Goal: Task Accomplishment & Management: Use online tool/utility

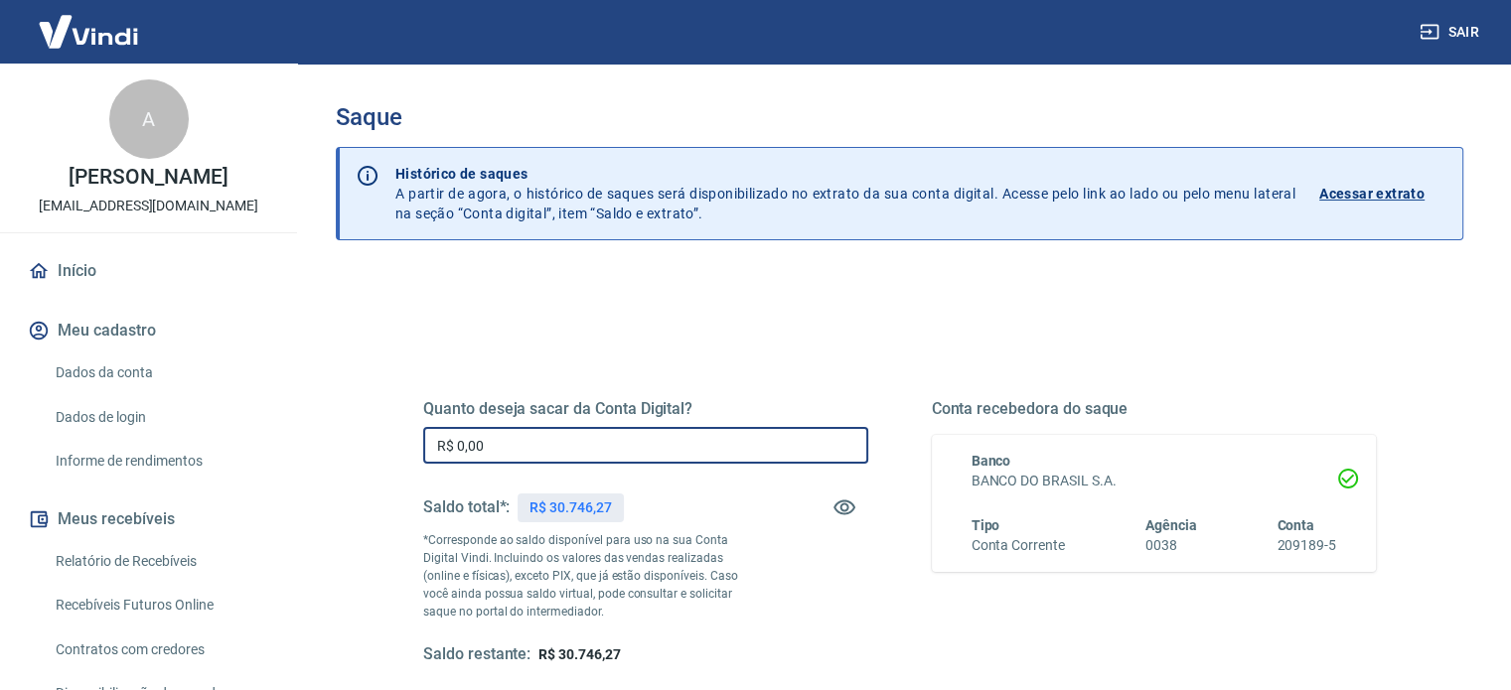
click at [523, 440] on input "R$ 0,00" at bounding box center [645, 445] width 445 height 37
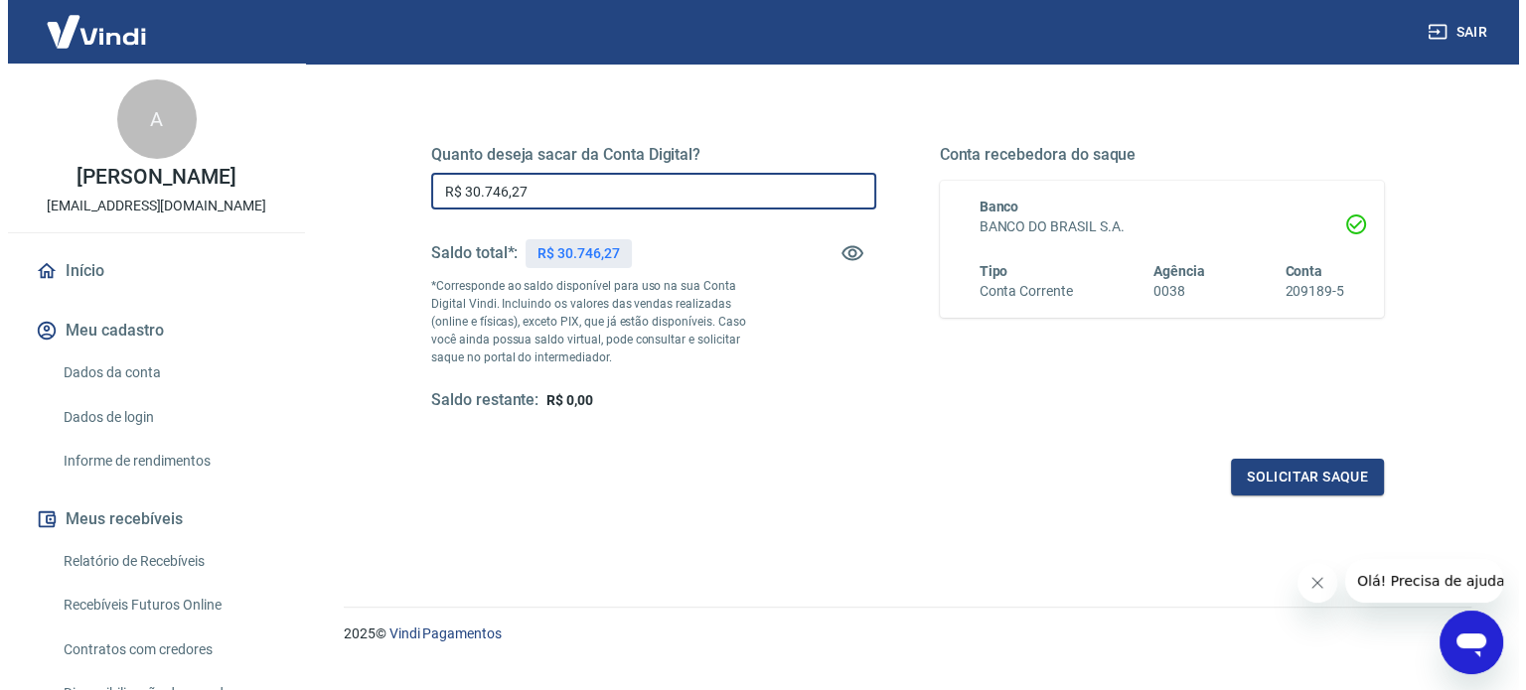
scroll to position [290, 0]
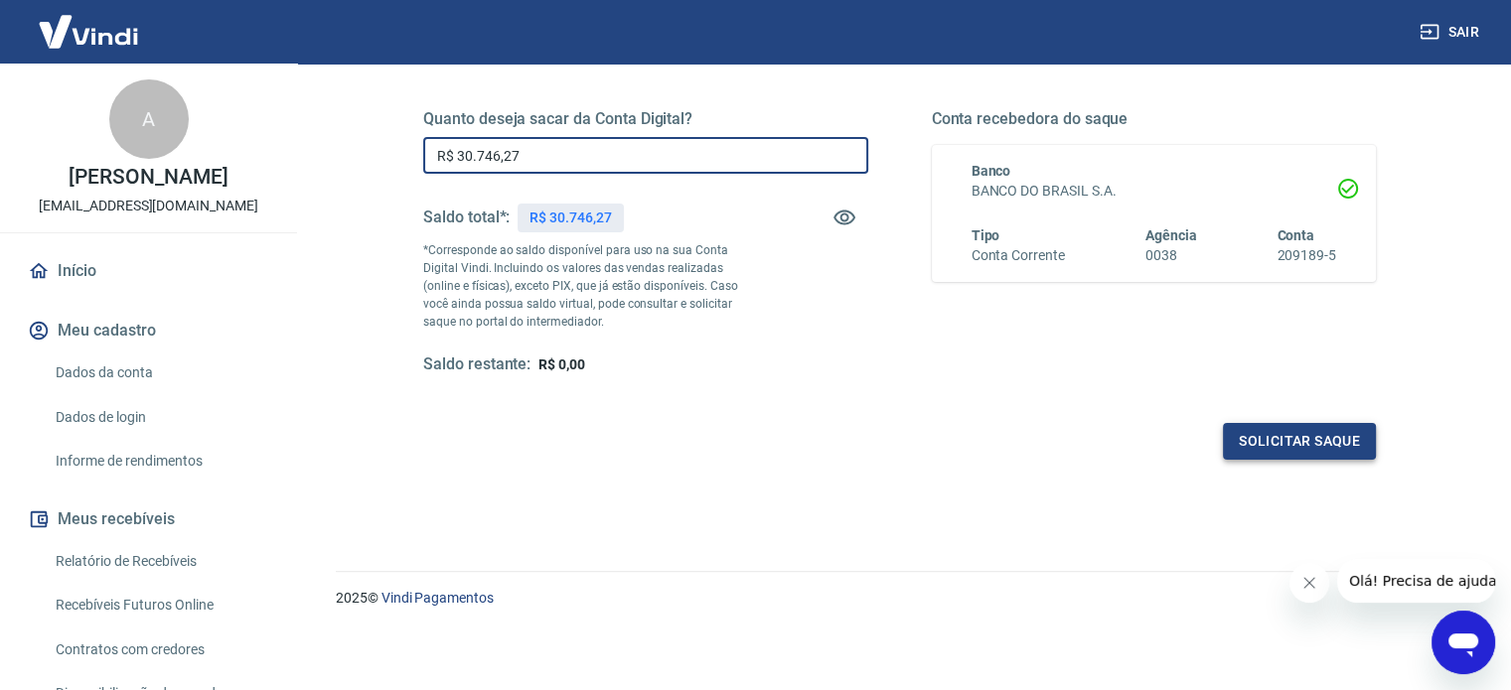
type input "R$ 30.746,27"
click at [1260, 432] on button "Solicitar saque" at bounding box center [1299, 441] width 153 height 37
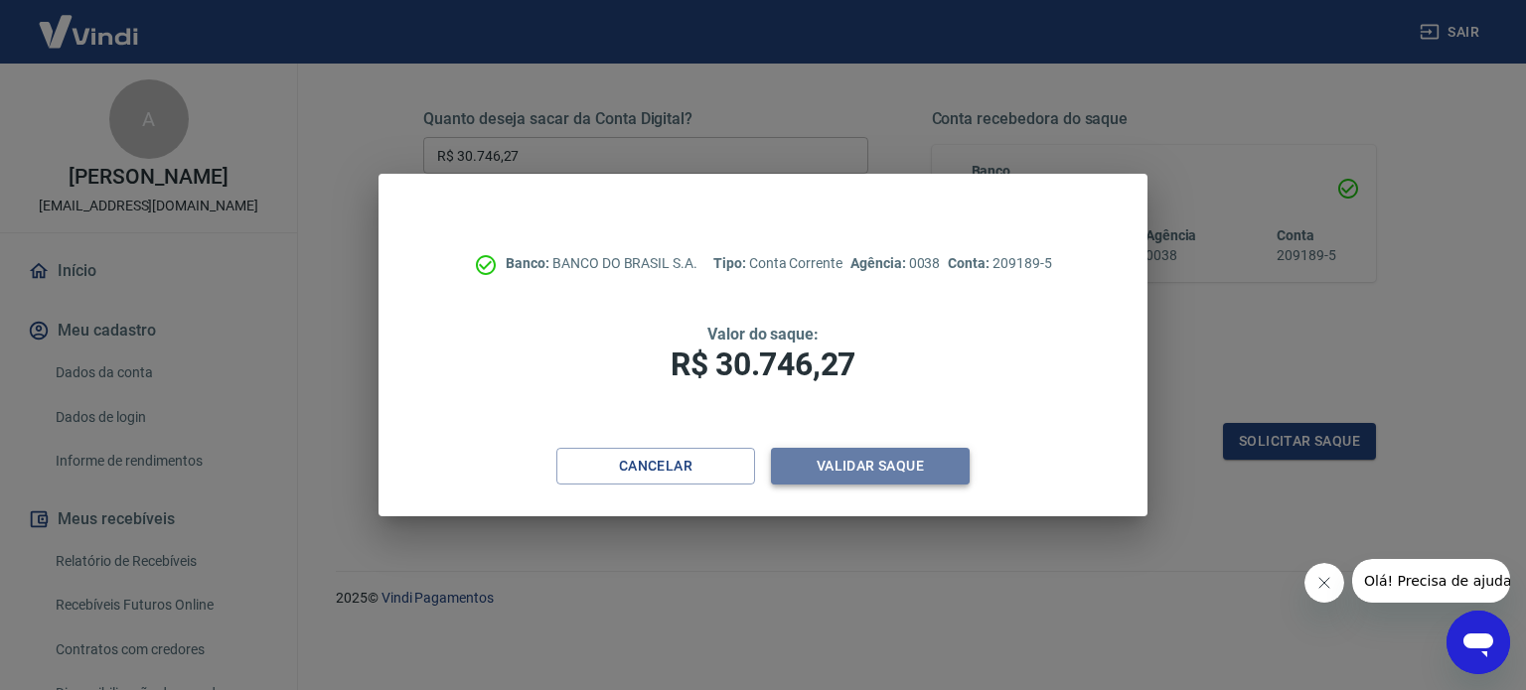
click at [858, 468] on button "Validar saque" at bounding box center [870, 466] width 199 height 37
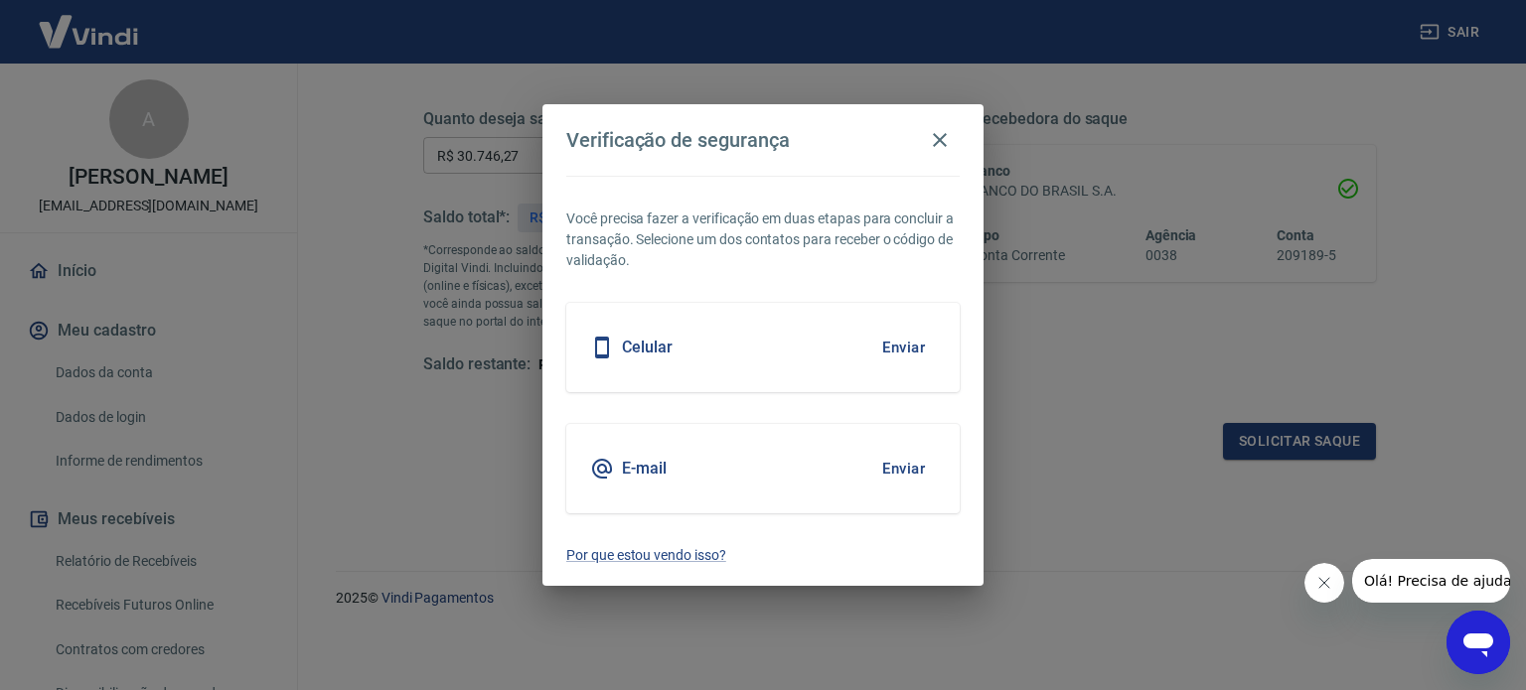
click at [894, 349] on button "Enviar" at bounding box center [903, 348] width 65 height 42
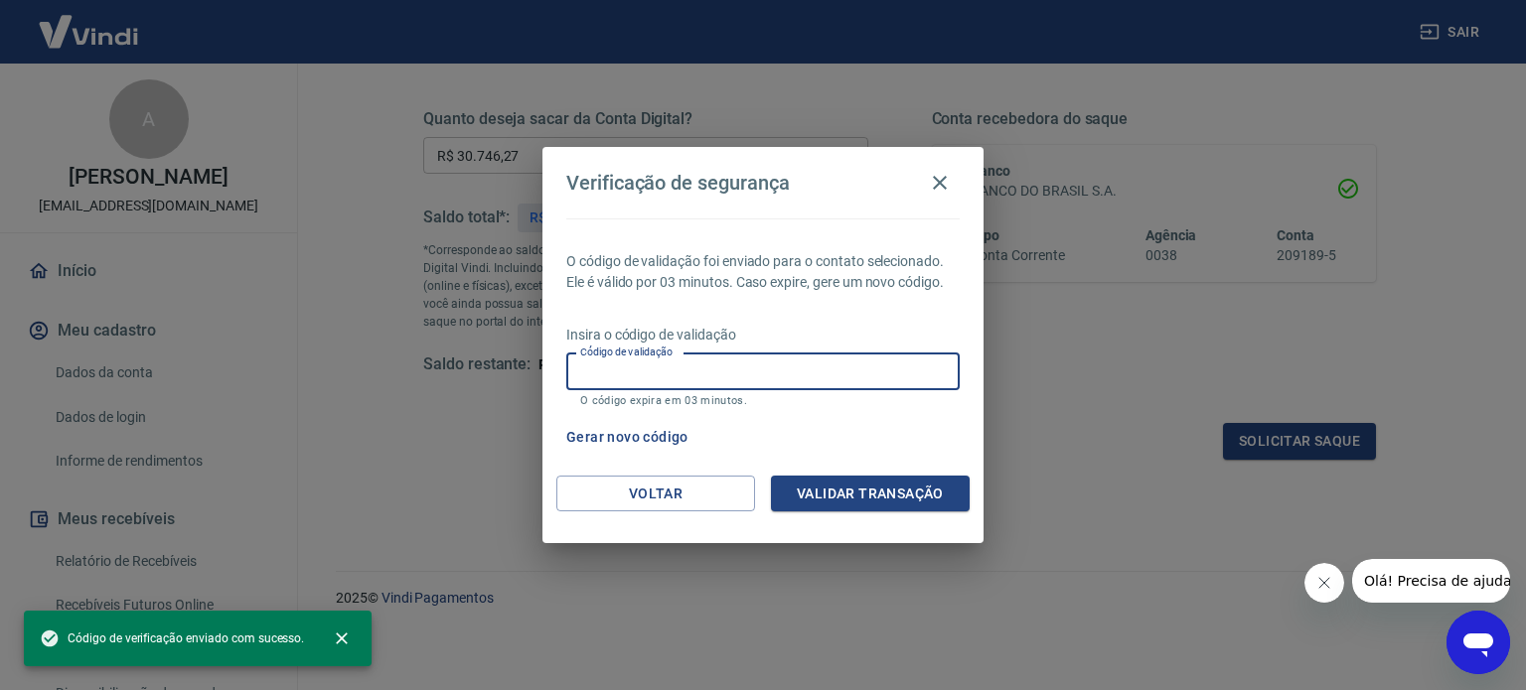
click at [590, 369] on input "Código de validação" at bounding box center [762, 372] width 393 height 37
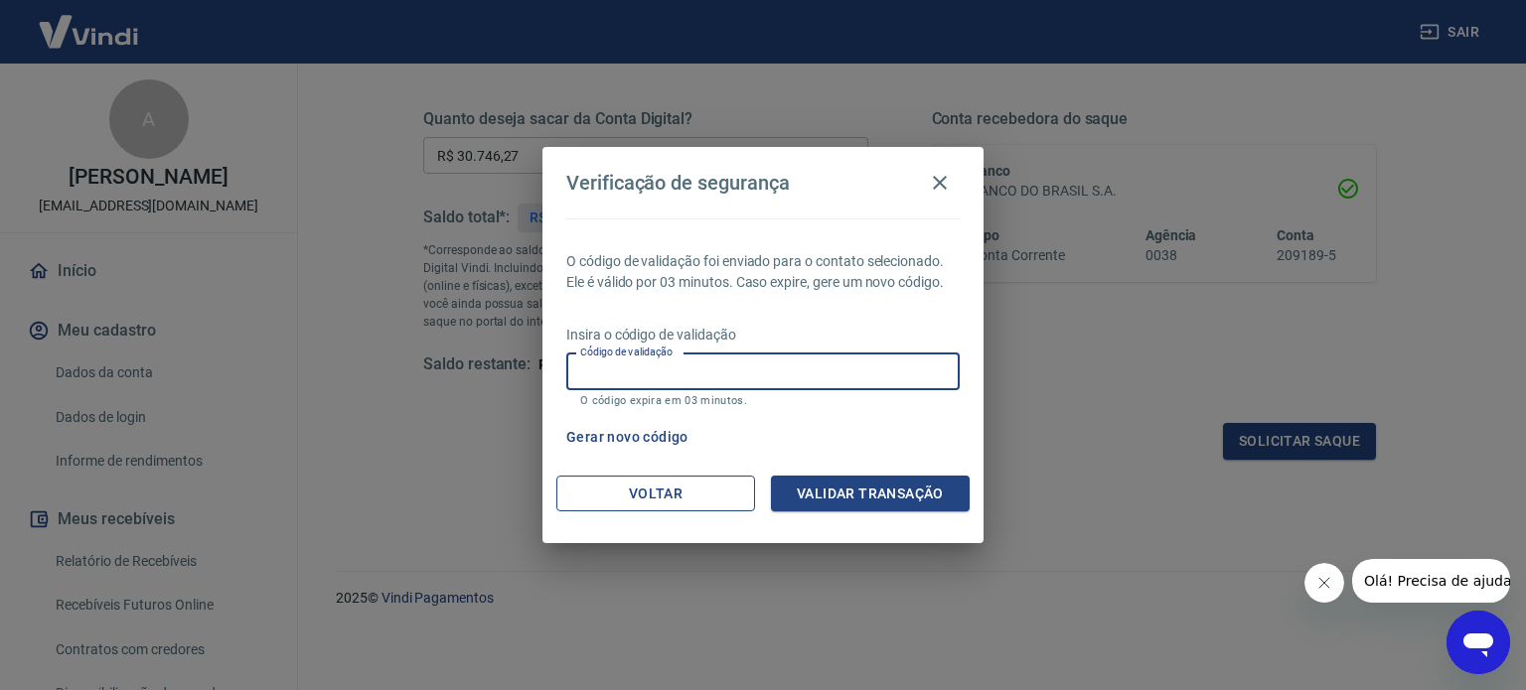
click at [595, 496] on button "Voltar" at bounding box center [655, 494] width 199 height 37
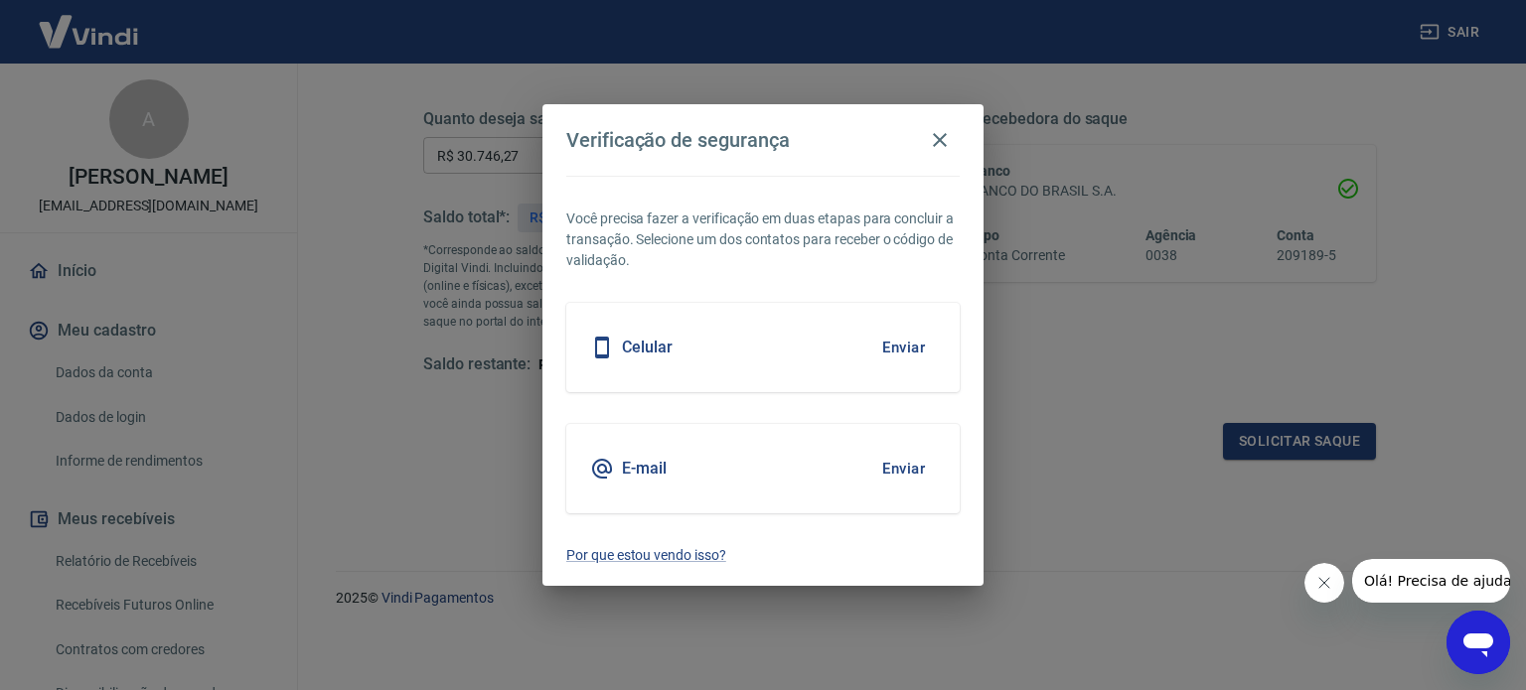
click at [906, 463] on button "Enviar" at bounding box center [903, 469] width 65 height 42
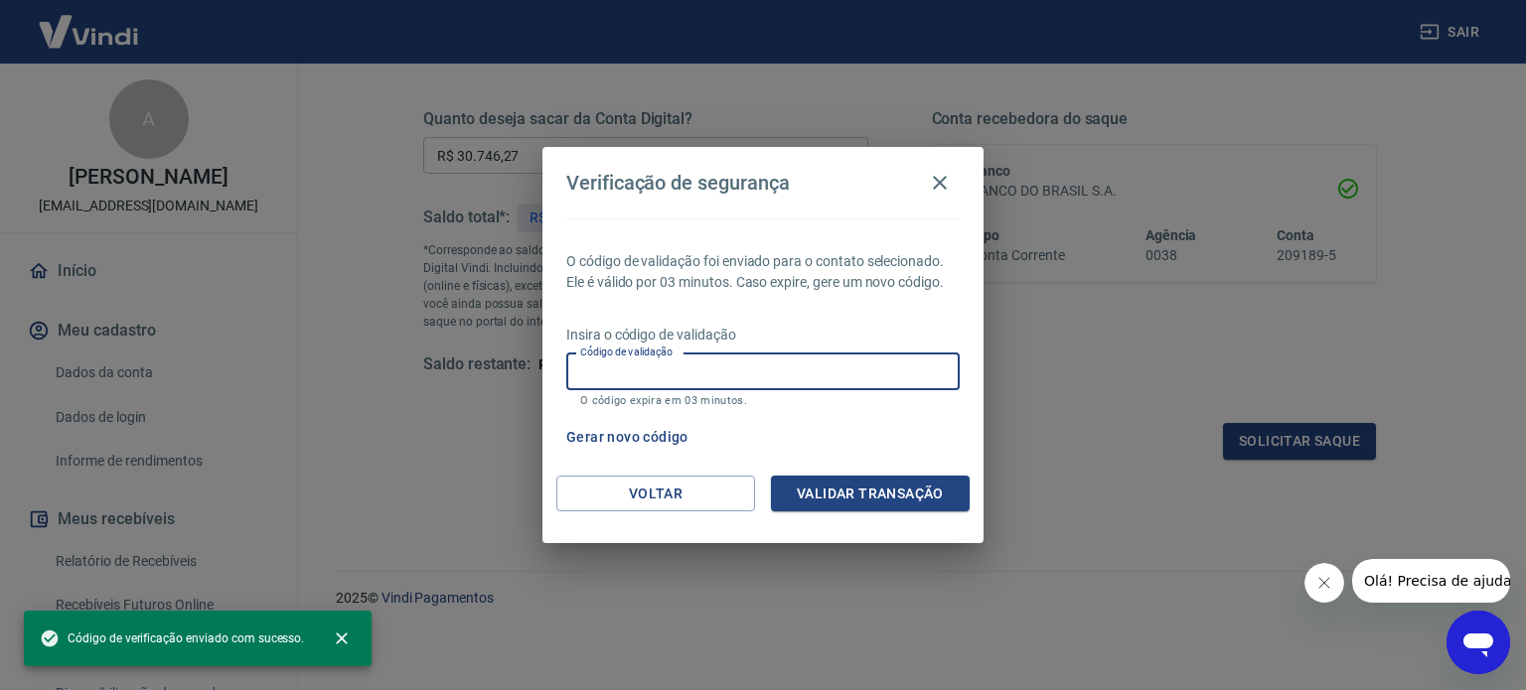
click at [596, 370] on input "Código de validação" at bounding box center [762, 372] width 393 height 37
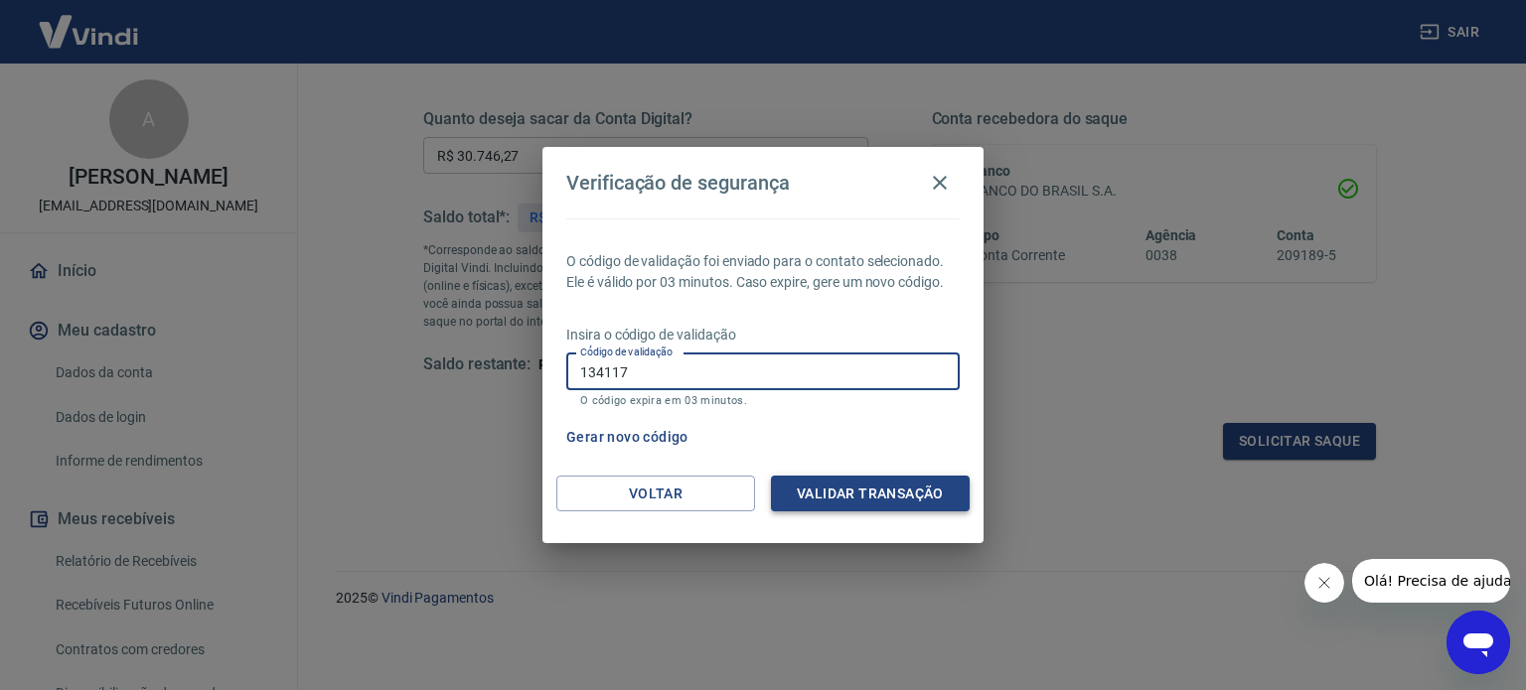
type input "134117"
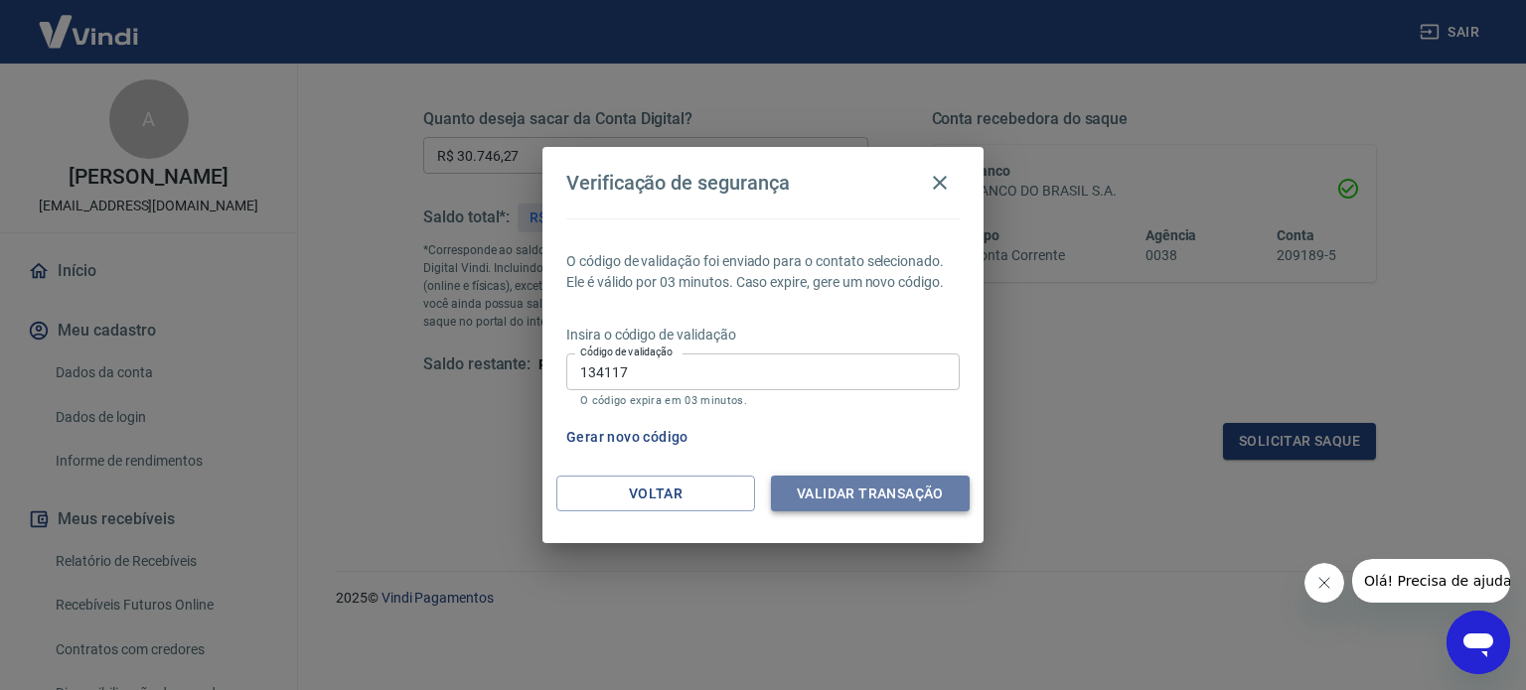
click at [850, 491] on button "Validar transação" at bounding box center [870, 494] width 199 height 37
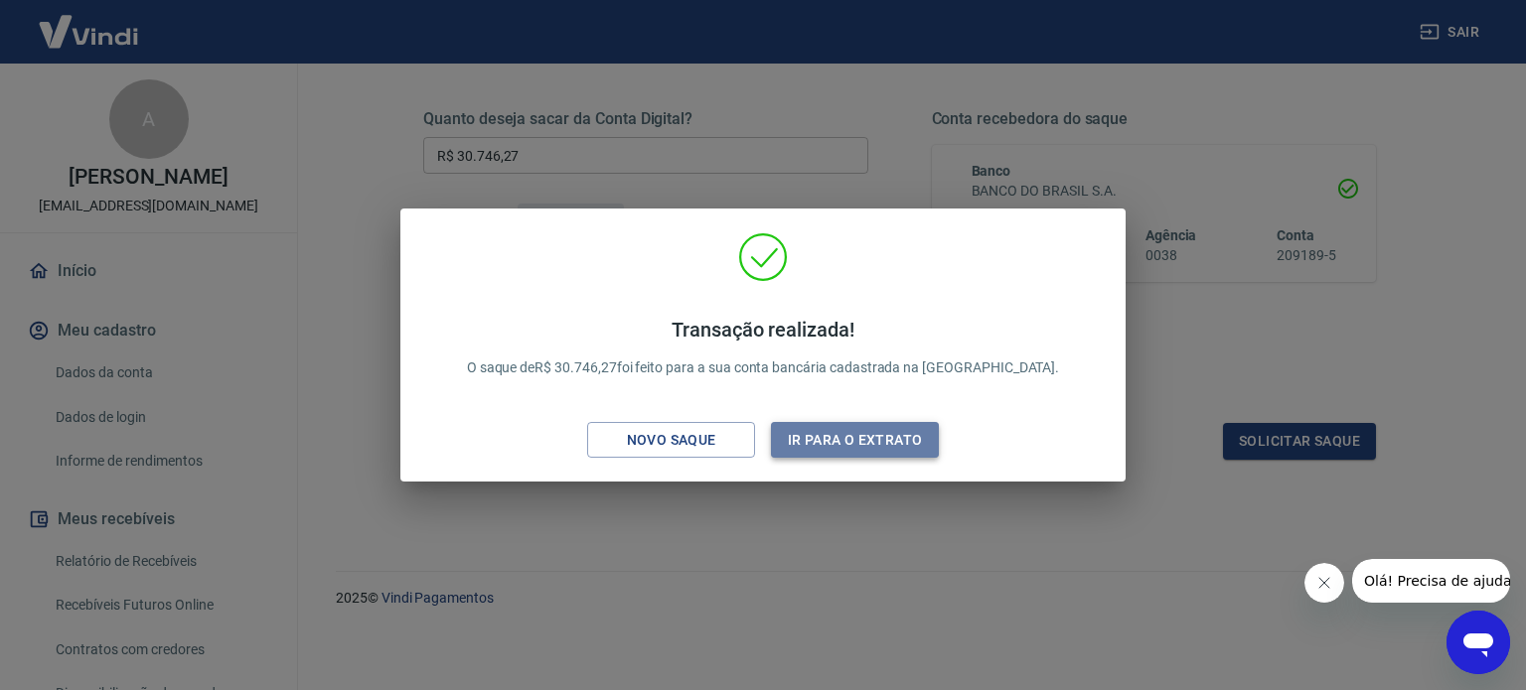
click at [862, 432] on button "Ir para o extrato" at bounding box center [855, 440] width 168 height 37
